Goal: Navigation & Orientation: Understand site structure

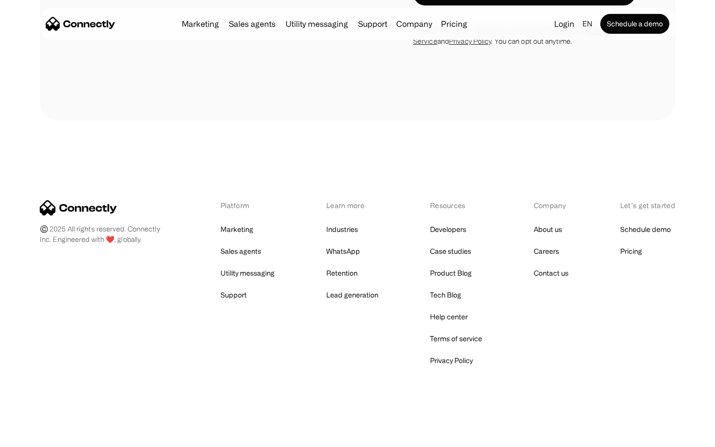
scroll to position [3531, 0]
